Goal: Task Accomplishment & Management: Complete application form

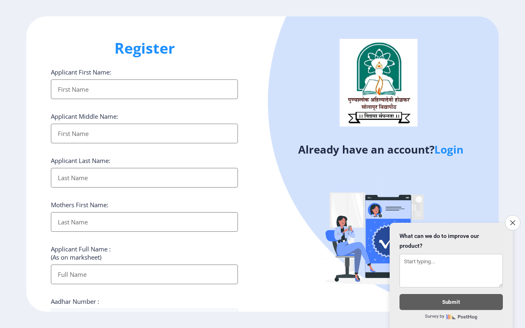
select select
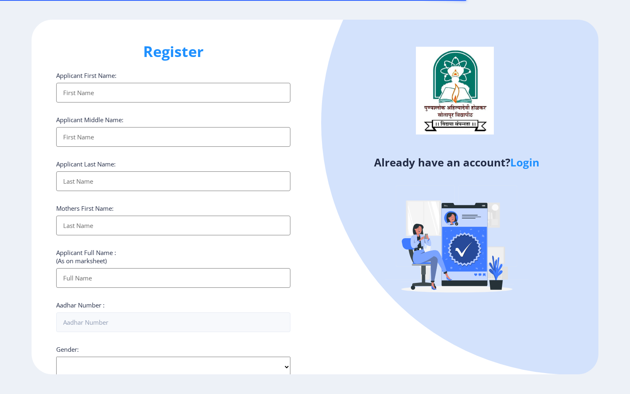
select select
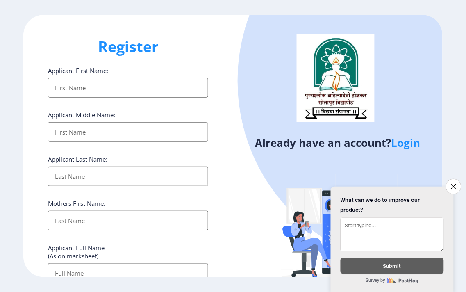
click at [98, 91] on input "Applicant First Name:" at bounding box center [128, 88] width 161 height 20
type input "Dhanyakumar"
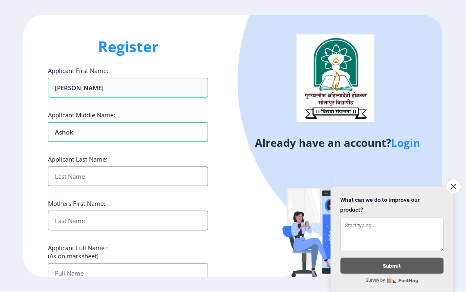
type input "Ashok"
type input "Kale"
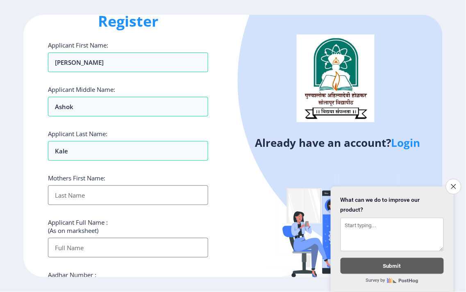
scroll to position [46, 0]
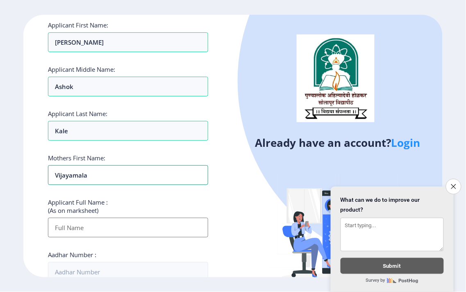
type input "Vijayamala"
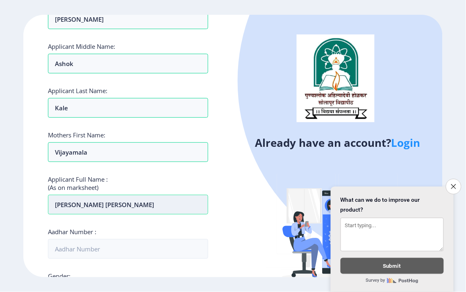
scroll to position [91, 0]
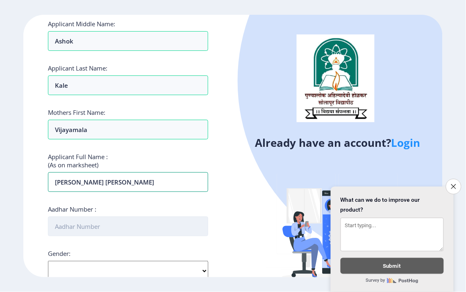
type input "Kale Dhanyakumar Ashok"
click at [115, 229] on input "Aadhar Number :" at bounding box center [128, 227] width 161 height 20
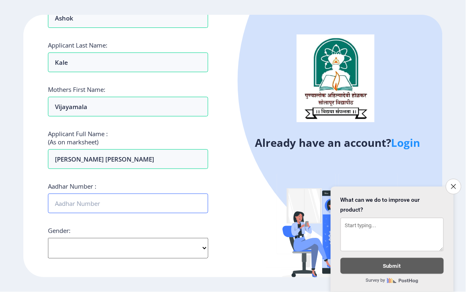
scroll to position [137, 0]
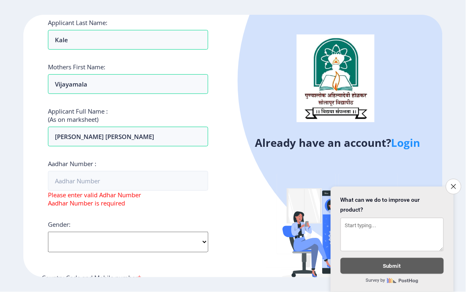
click at [96, 222] on div "Gender: Select Gender Male Female Other" at bounding box center [128, 236] width 161 height 32
select select "[DEMOGRAPHIC_DATA]"
click at [48, 232] on select "Select Gender Male Female Other" at bounding box center [128, 242] width 161 height 21
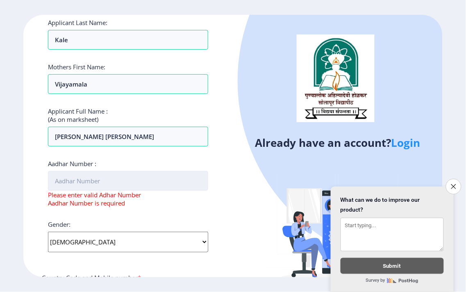
click at [88, 186] on input "Aadhar Number :" at bounding box center [128, 181] width 161 height 20
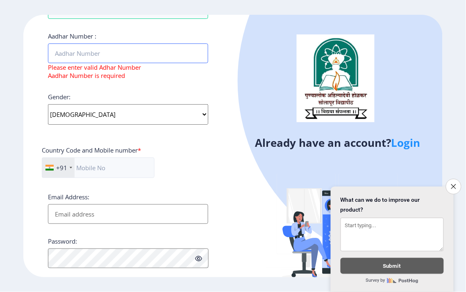
scroll to position [273, 0]
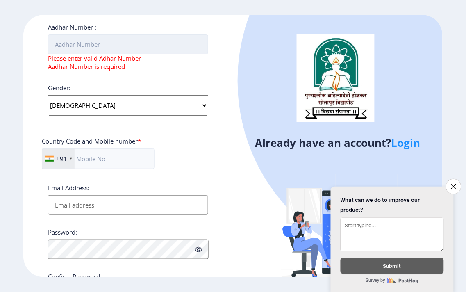
click at [99, 52] on input "Aadhar Number :" at bounding box center [128, 44] width 161 height 20
click at [97, 47] on input "Aadhar Number :" at bounding box center [128, 44] width 161 height 20
click at [62, 43] on input "Aadhar Number :" at bounding box center [128, 44] width 161 height 20
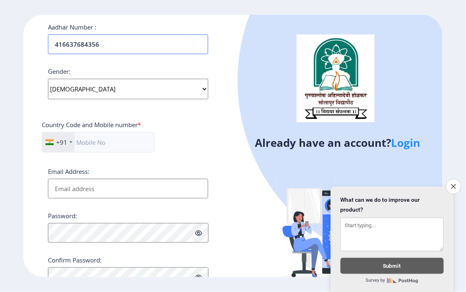
type input "416637684356"
click at [125, 64] on div "Applicant First Name: Dhanyakumar Applicant Middle Name: Ashok Applicant Last N…" at bounding box center [128, 40] width 161 height 494
click at [104, 143] on input "text" at bounding box center [98, 142] width 113 height 21
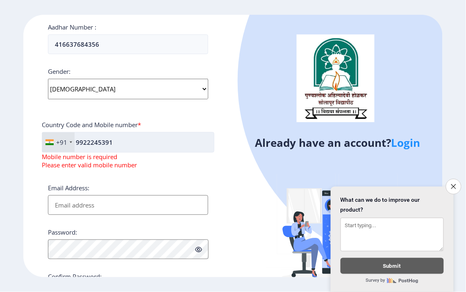
type input "9922245391"
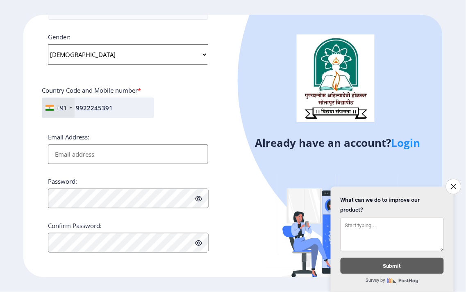
scroll to position [308, 0]
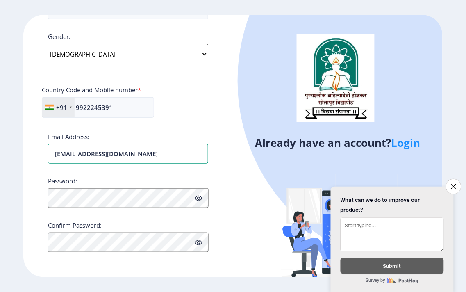
type input "dnanyakumarkale99@gmail.com"
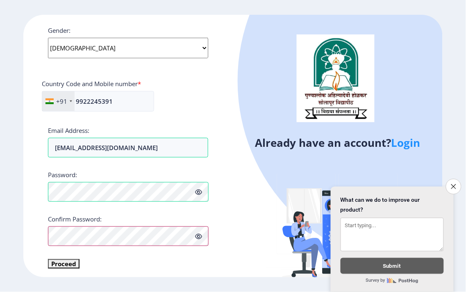
scroll to position [317, 0]
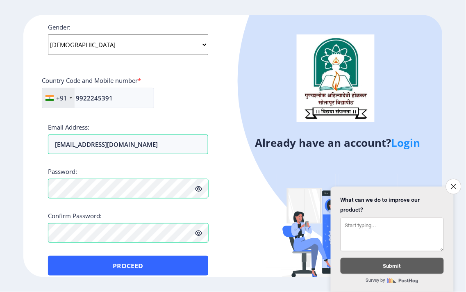
click at [2, 253] on ngx-register "Register Applicant First Name: Dhanyakumar Applicant Middle Name: Ashok Applica…" at bounding box center [233, 146] width 466 height 263
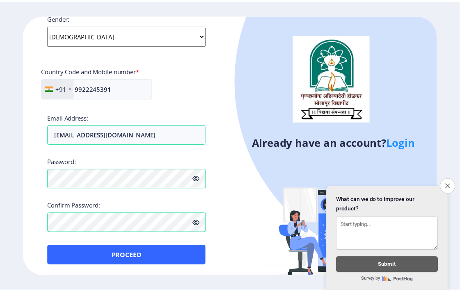
scroll to position [328, 0]
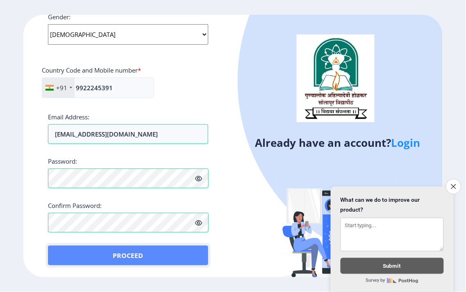
click at [141, 255] on button "Proceed" at bounding box center [128, 256] width 161 height 20
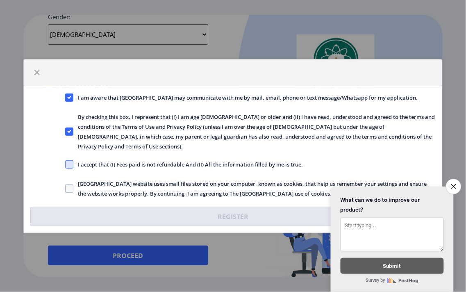
click at [70, 161] on span at bounding box center [69, 164] width 8 height 8
click at [66, 164] on input "I accept that (I) Fees paid is not refundable And (II) All the information fill…" at bounding box center [65, 164] width 0 height 0
checkbox input "true"
click at [74, 181] on span "Solapur University website uses small files stored on your computer, known as c…" at bounding box center [254, 189] width 362 height 20
click at [66, 188] on input "Solapur University website uses small files stored on your computer, known as c…" at bounding box center [65, 188] width 0 height 0
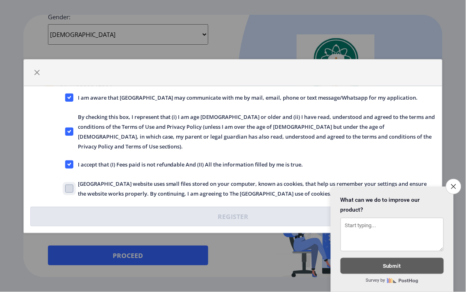
checkbox input "true"
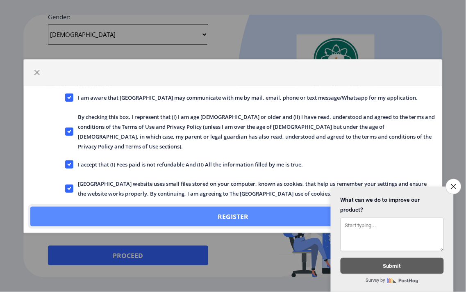
click at [246, 207] on button "Register" at bounding box center [233, 217] width 406 height 20
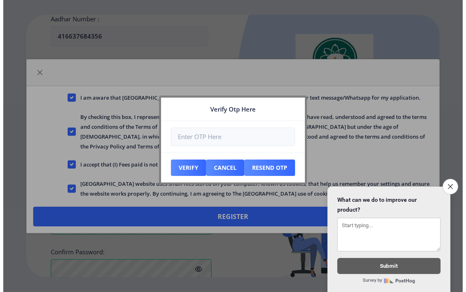
scroll to position [375, 0]
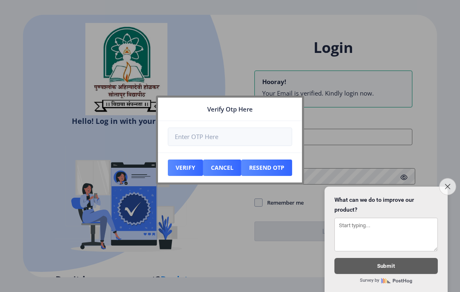
click at [448, 184] on icon "Close survey" at bounding box center [447, 186] width 5 height 5
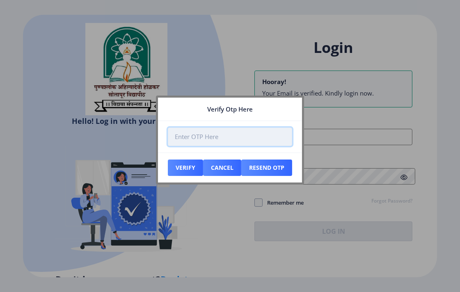
click at [192, 140] on input "number" at bounding box center [230, 137] width 124 height 18
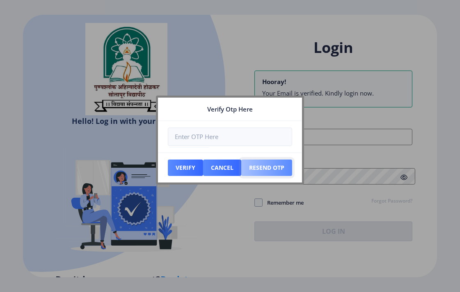
click at [268, 166] on button "Resend Otp" at bounding box center [266, 168] width 51 height 16
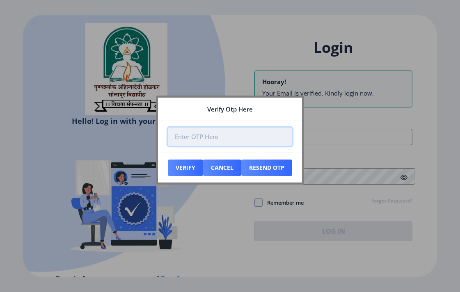
click at [221, 138] on input "number" at bounding box center [230, 137] width 124 height 18
click at [228, 133] on input "number" at bounding box center [230, 137] width 124 height 18
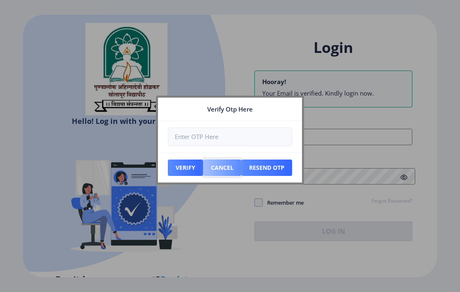
click at [223, 170] on button "Cancel" at bounding box center [222, 168] width 38 height 16
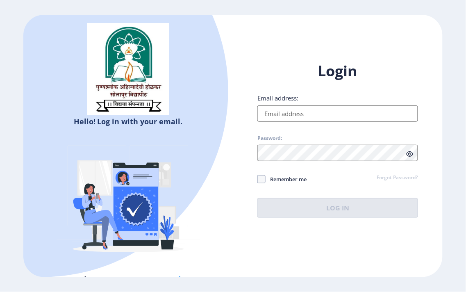
click at [305, 112] on input "Email address:" at bounding box center [338, 113] width 161 height 16
click at [388, 185] on div "Remember me Forgot Password?" at bounding box center [338, 179] width 161 height 11
click at [388, 179] on link "Forgot Password?" at bounding box center [397, 177] width 41 height 7
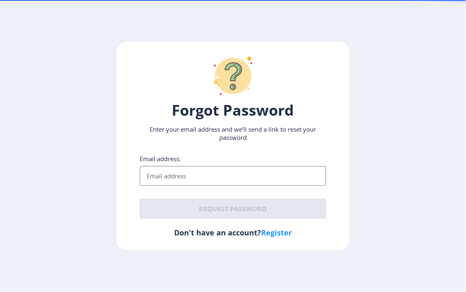
click at [217, 177] on input "Email address:" at bounding box center [233, 176] width 187 height 20
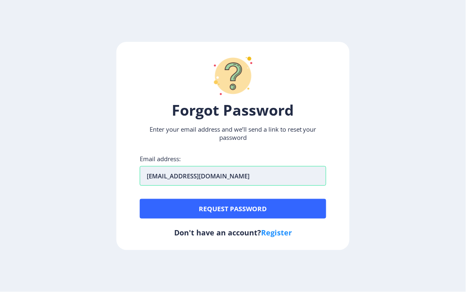
type input "dhanyakumarkale99@gmail.com"
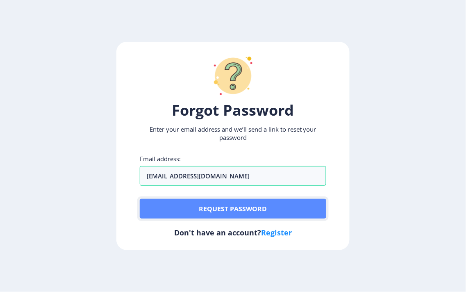
click at [253, 209] on button "Request password" at bounding box center [233, 209] width 187 height 20
